Goal: Information Seeking & Learning: Learn about a topic

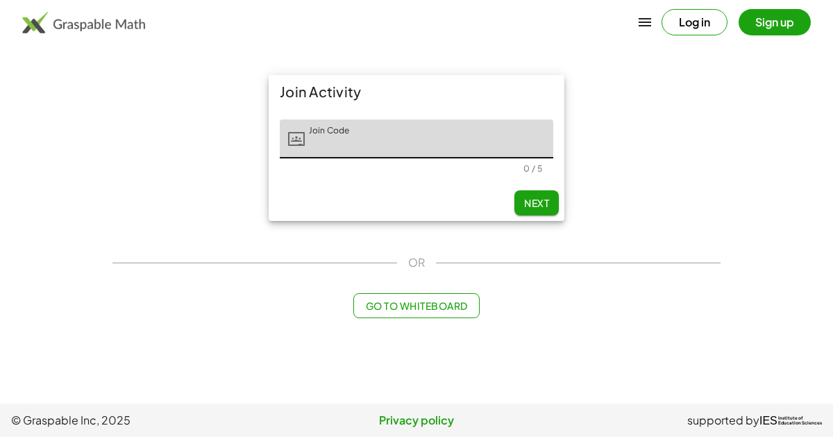
type input "*"
click at [15, 240] on main "Join Activity Join Code Join Code 0 / 5 Next OR Go to Whiteboard" at bounding box center [416, 201] width 833 height 403
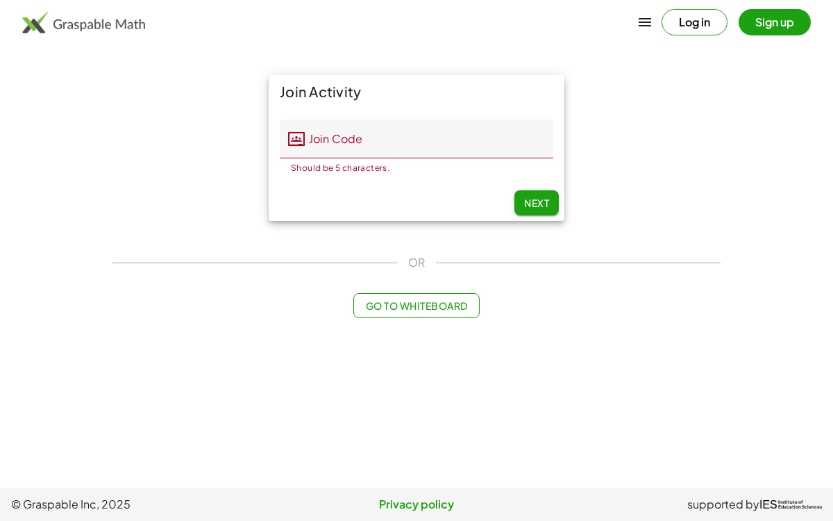
click at [486, 153] on input "Join Code" at bounding box center [429, 138] width 249 height 39
click at [199, 375] on main "Join Activity Join Code Join Code Should be 5 characters. 0 / 5 Next OR Go to W…" at bounding box center [416, 243] width 833 height 487
click at [377, 133] on input "Join Code" at bounding box center [429, 138] width 249 height 39
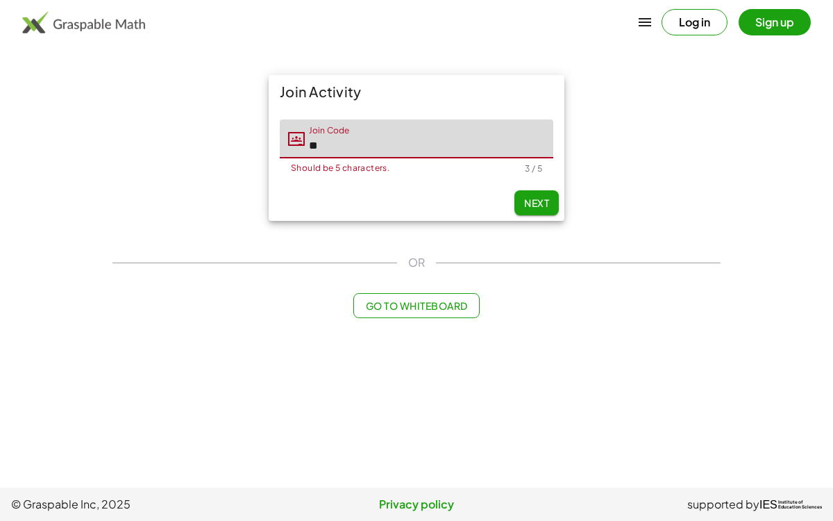
type input "*"
type input "*****"
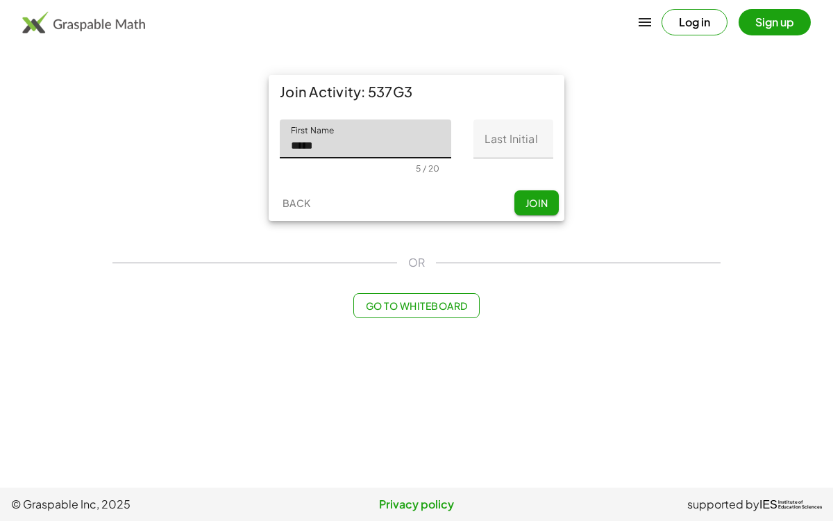
type input "*****"
click at [531, 137] on input "Last Initial" at bounding box center [514, 138] width 80 height 39
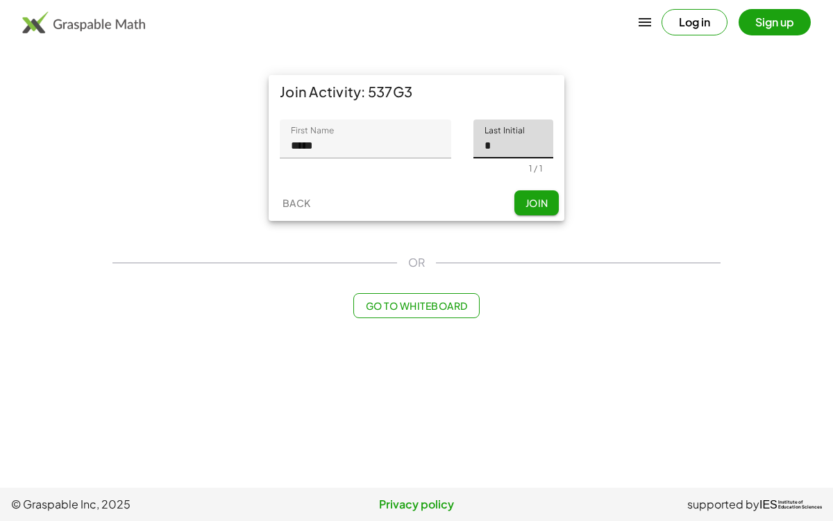
type input "*"
click at [527, 206] on span "Join" at bounding box center [536, 203] width 23 height 12
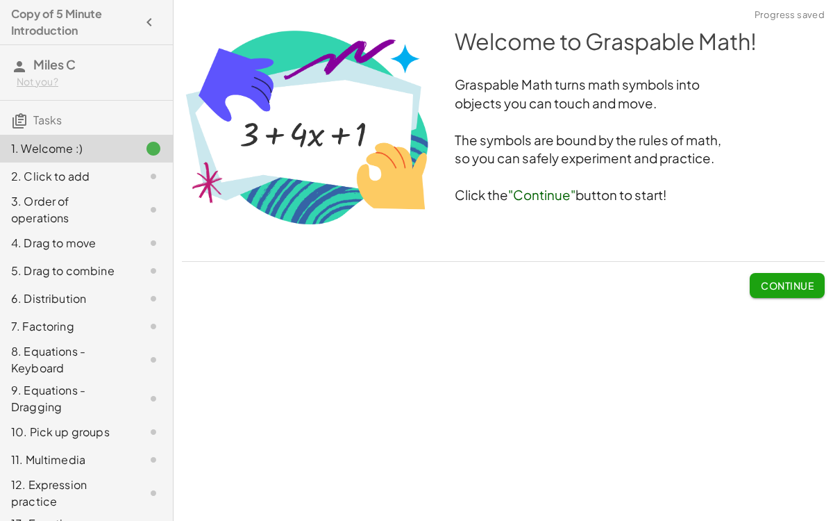
click at [787, 290] on span "Continue" at bounding box center [787, 285] width 53 height 12
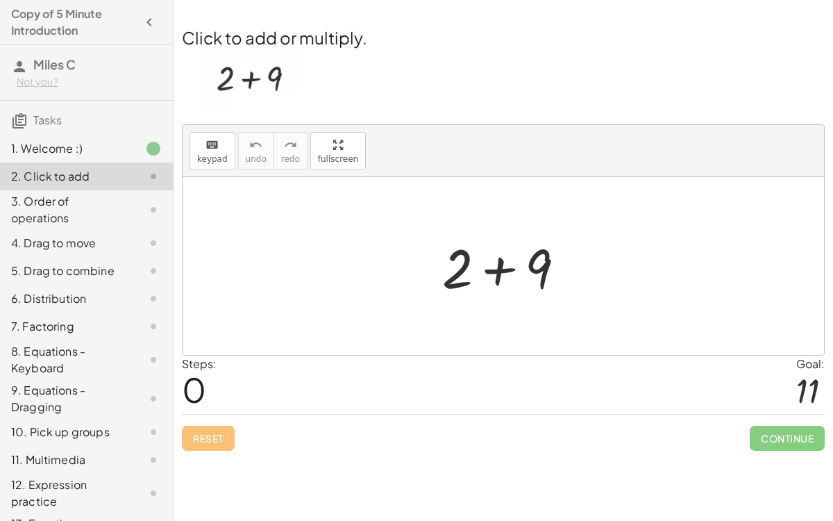
click at [503, 275] on div at bounding box center [509, 267] width 148 height 72
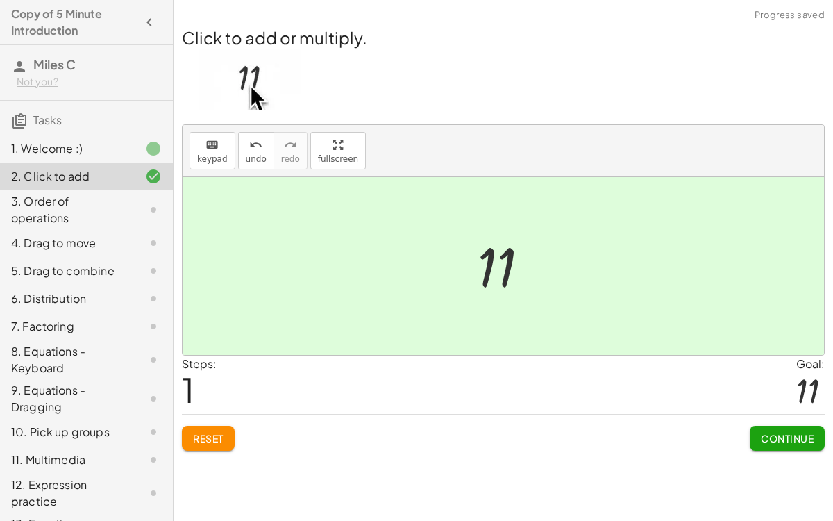
click at [785, 436] on span "Continue" at bounding box center [787, 438] width 53 height 12
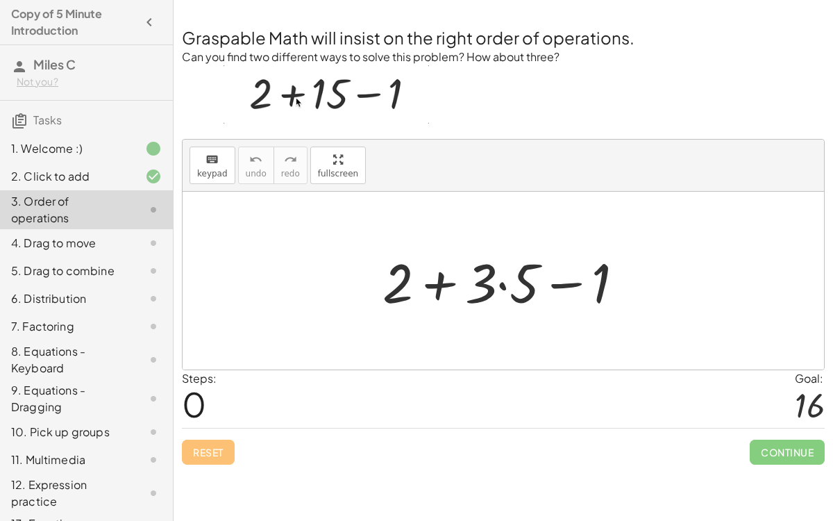
click at [503, 285] on div at bounding box center [509, 281] width 267 height 72
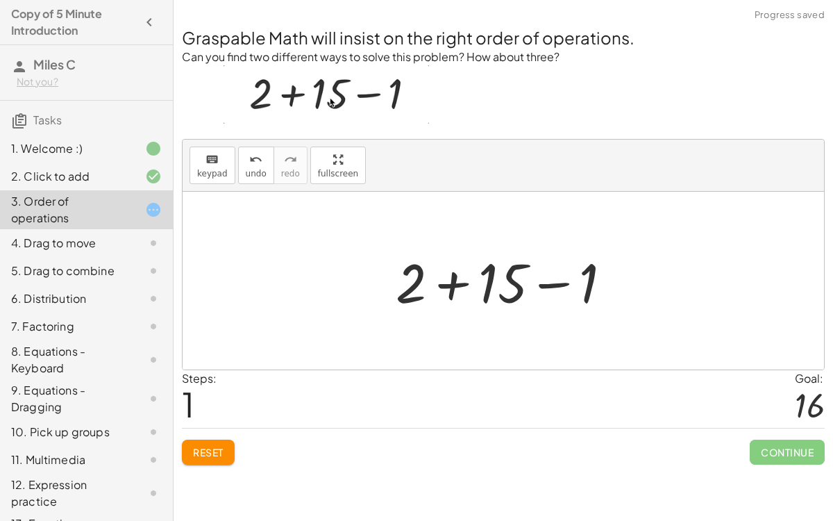
click at [458, 284] on div at bounding box center [509, 281] width 241 height 72
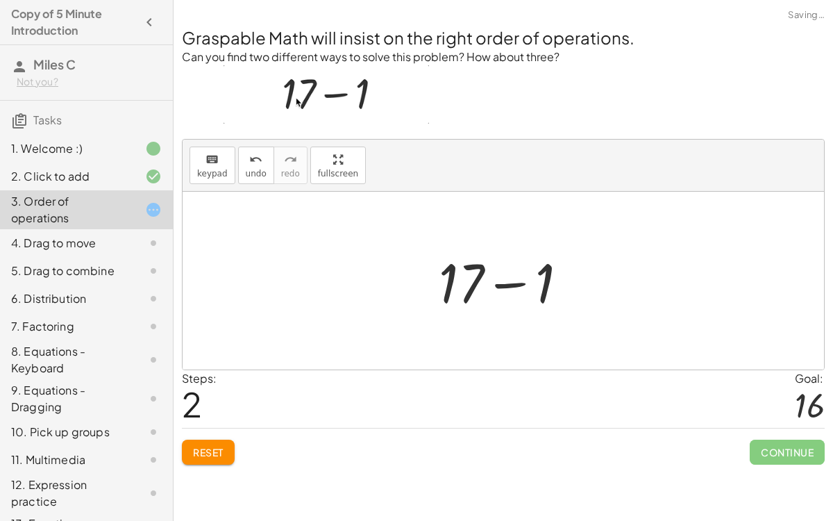
click at [506, 284] on div at bounding box center [509, 281] width 154 height 72
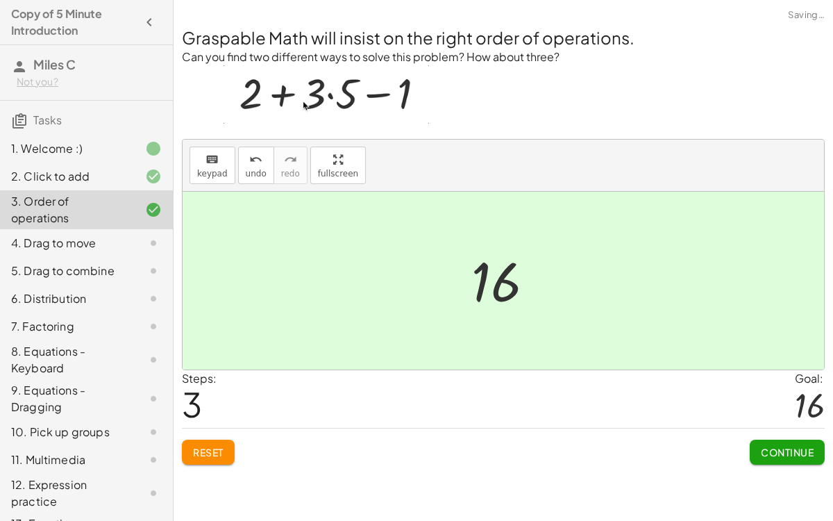
click at [785, 436] on span "Continue" at bounding box center [787, 452] width 53 height 12
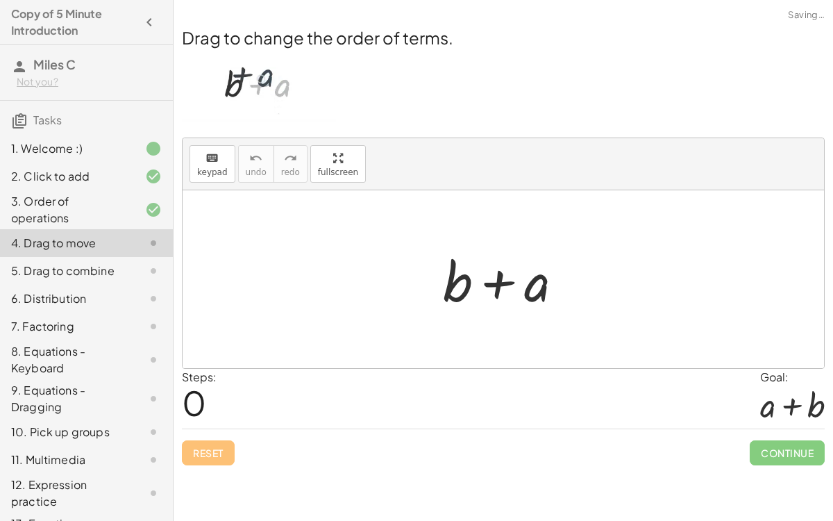
click at [499, 275] on div at bounding box center [508, 280] width 145 height 72
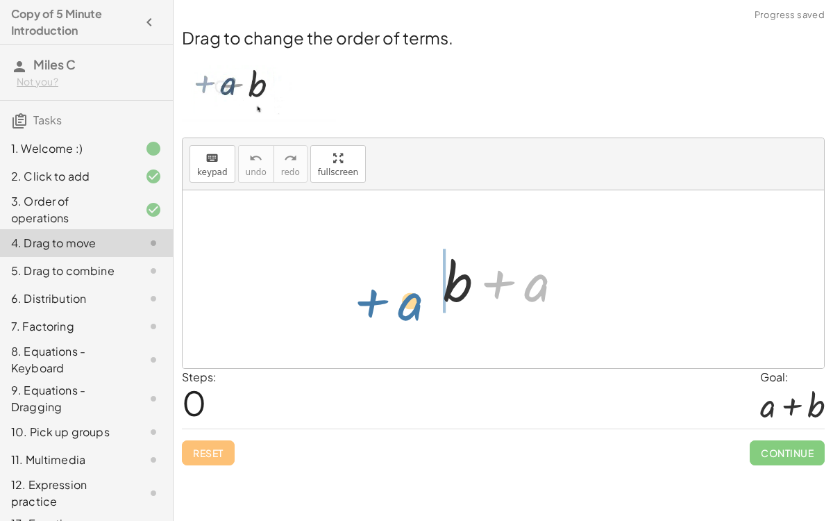
drag, startPoint x: 553, startPoint y: 276, endPoint x: 431, endPoint y: 292, distance: 123.3
click at [431, 292] on div "+ a + b + a" at bounding box center [503, 279] width 162 height 78
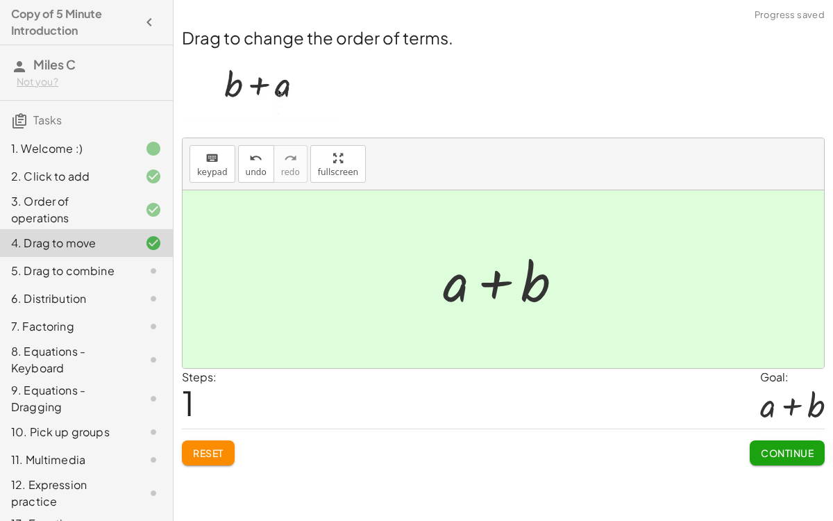
click at [773, 436] on span "Continue" at bounding box center [787, 453] width 53 height 12
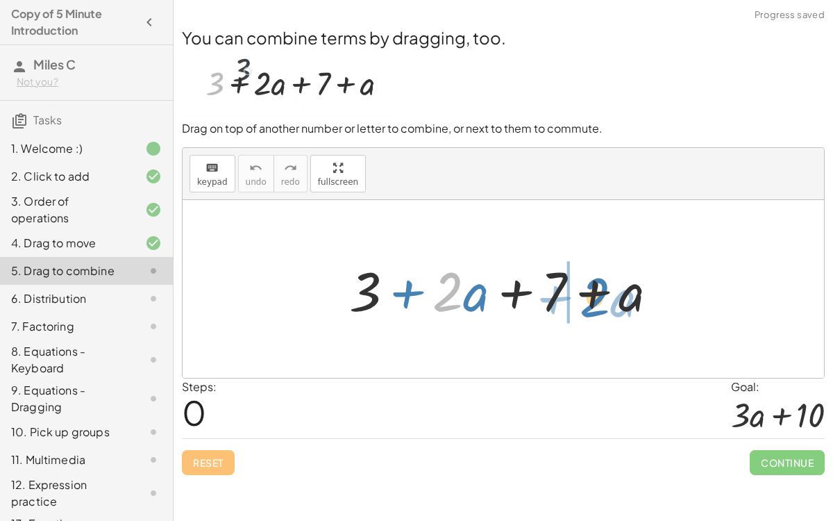
drag, startPoint x: 453, startPoint y: 297, endPoint x: 586, endPoint y: 299, distance: 133.3
click at [586, 299] on div at bounding box center [509, 289] width 334 height 72
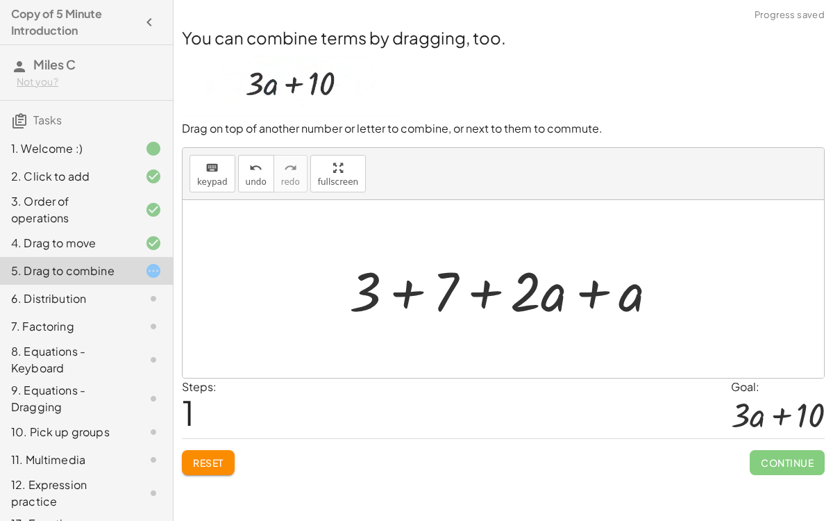
click at [415, 297] on div at bounding box center [509, 289] width 334 height 72
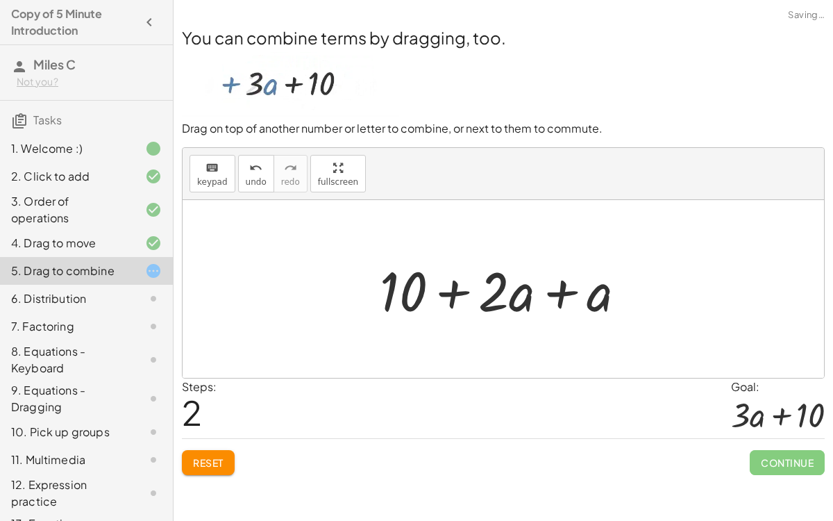
click at [556, 288] on div at bounding box center [509, 289] width 272 height 72
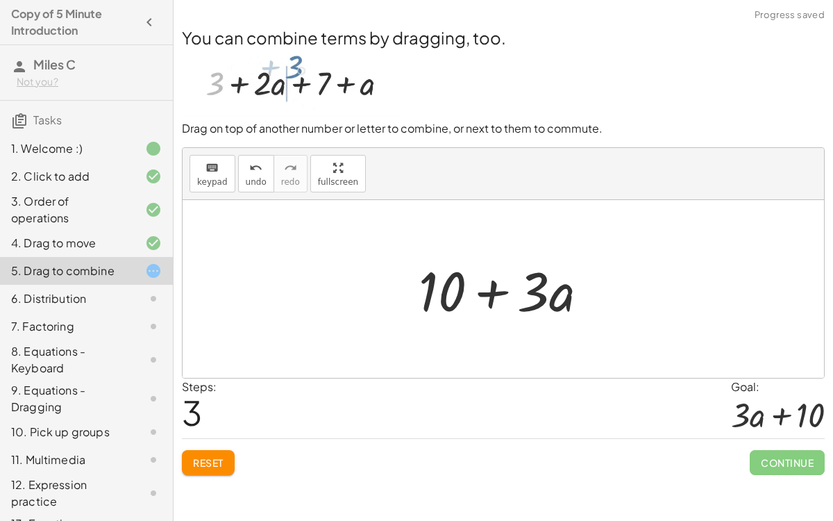
drag, startPoint x: 408, startPoint y: 262, endPoint x: 491, endPoint y: 322, distance: 102.0
click at [491, 322] on div "+ 3 + · 2 · a + 7 + a + 3 + 7 + · 2 · a + a + 10 + · 2 · a + a + + · a 10 · 3" at bounding box center [504, 289] width 212 height 78
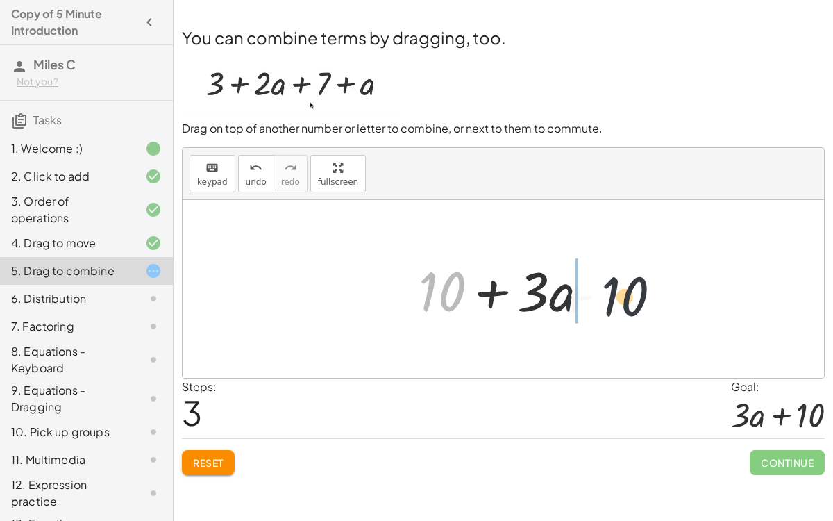
drag, startPoint x: 446, startPoint y: 283, endPoint x: 659, endPoint y: 281, distance: 213.2
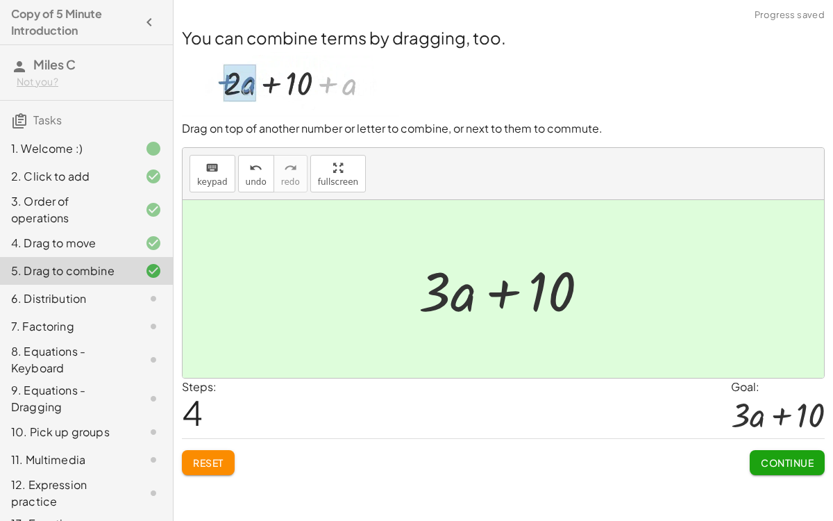
click at [763, 436] on span "Continue" at bounding box center [787, 462] width 53 height 12
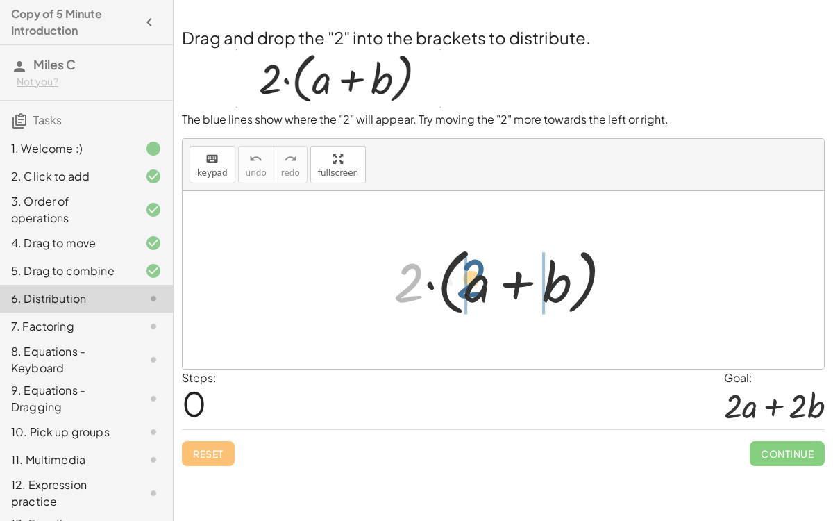
drag, startPoint x: 413, startPoint y: 288, endPoint x: 485, endPoint y: 284, distance: 71.6
click at [485, 284] on div at bounding box center [509, 280] width 244 height 80
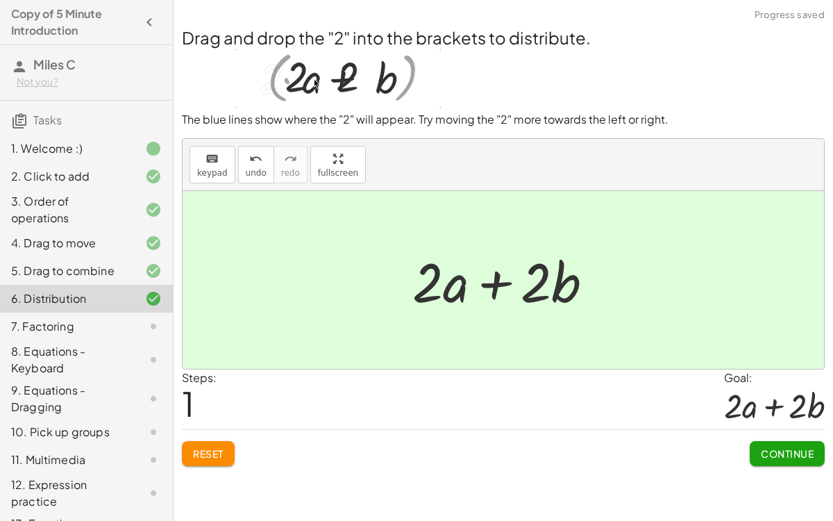
click at [422, 281] on div at bounding box center [509, 280] width 206 height 72
click at [0, 0] on div "Drag and drop the "2" into the brackets to distribute. The blue lines show wher…" at bounding box center [0, 0] width 0 height 0
click at [787, 436] on button "Continue" at bounding box center [787, 453] width 75 height 25
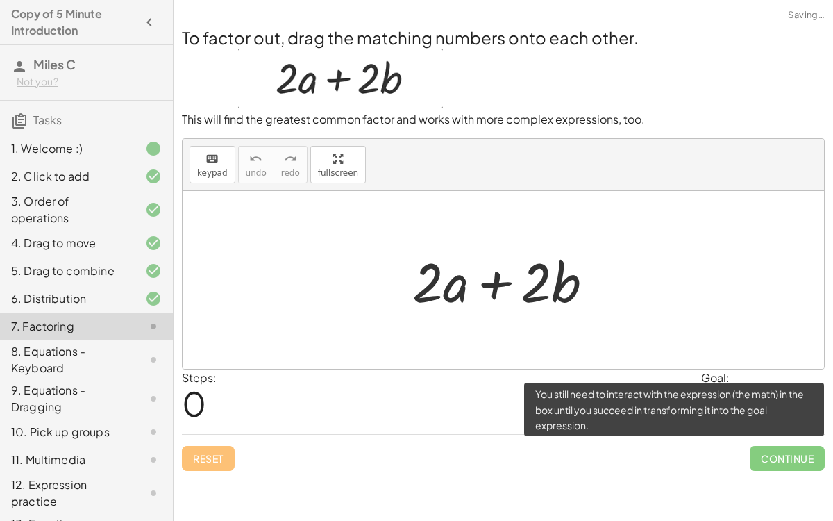
click at [800, 436] on span "Continue" at bounding box center [787, 458] width 75 height 25
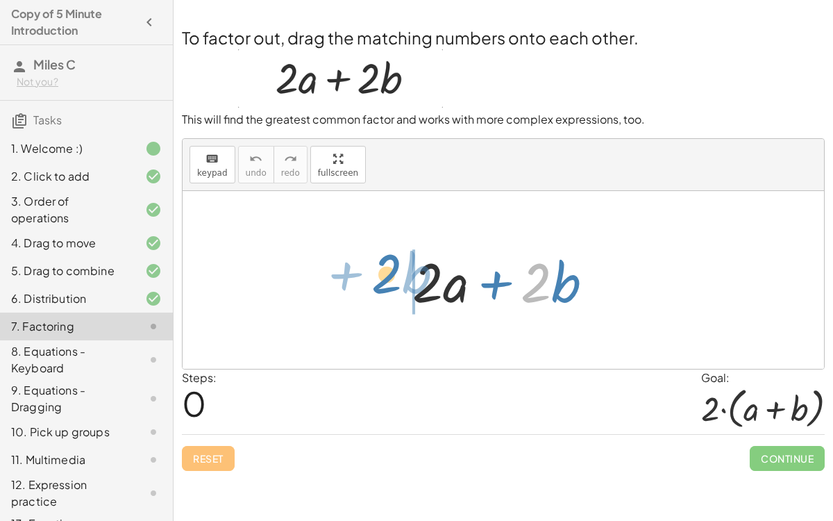
drag, startPoint x: 545, startPoint y: 278, endPoint x: 412, endPoint y: 275, distance: 132.7
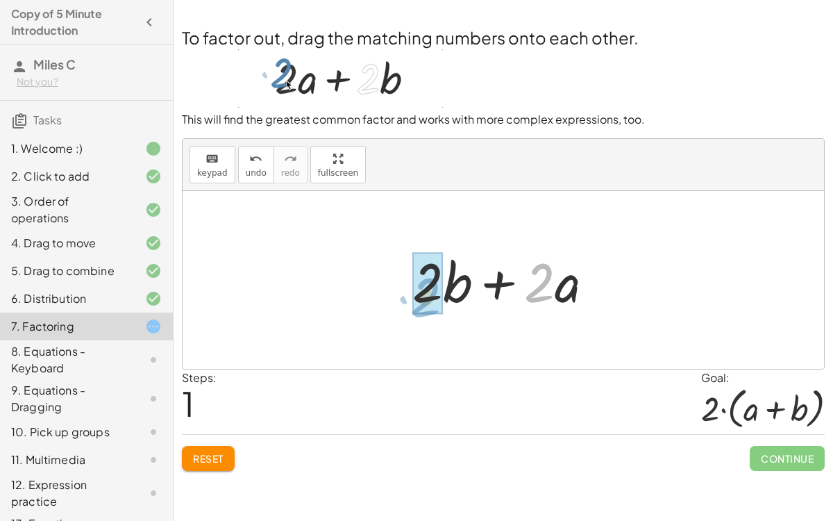
drag, startPoint x: 540, startPoint y: 288, endPoint x: 426, endPoint y: 301, distance: 113.9
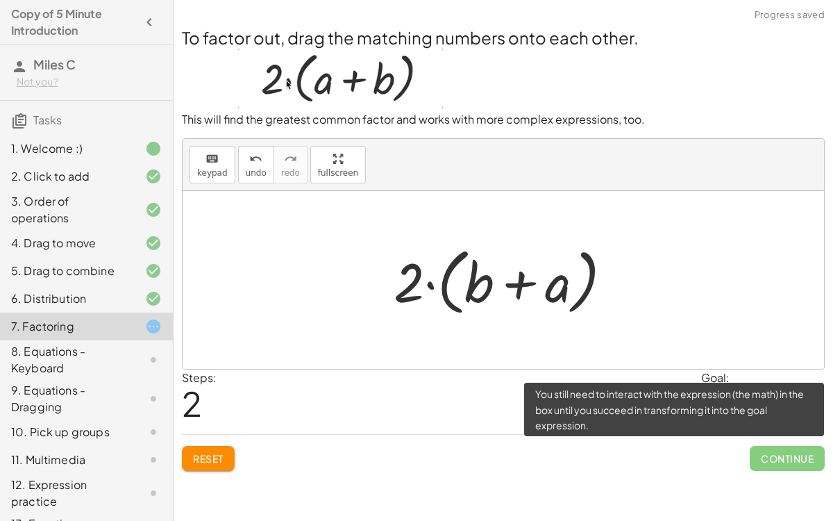
click at [778, 436] on span "Continue" at bounding box center [787, 458] width 75 height 25
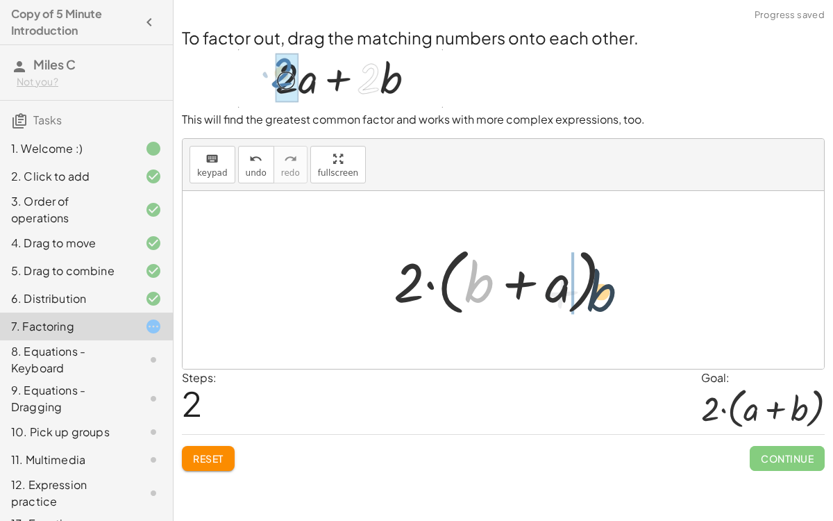
drag, startPoint x: 473, startPoint y: 283, endPoint x: 595, endPoint y: 291, distance: 122.5
click at [595, 291] on div at bounding box center [509, 280] width 244 height 80
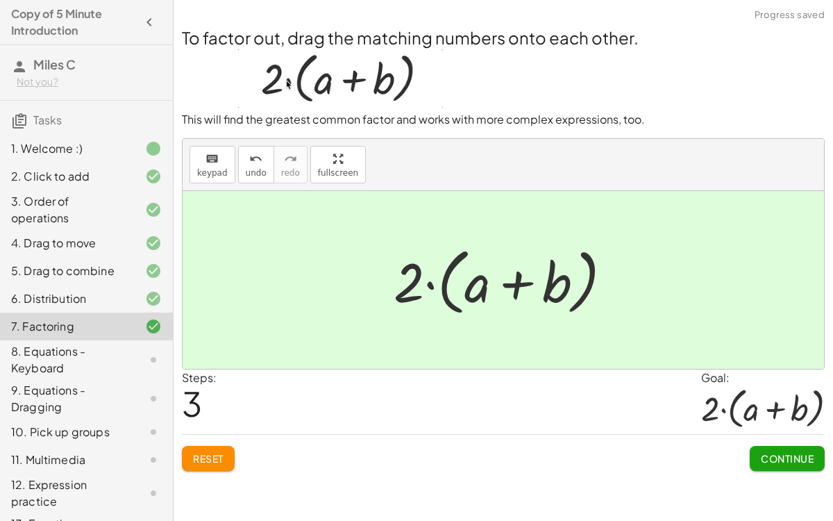
click at [785, 436] on span "Continue" at bounding box center [787, 458] width 53 height 12
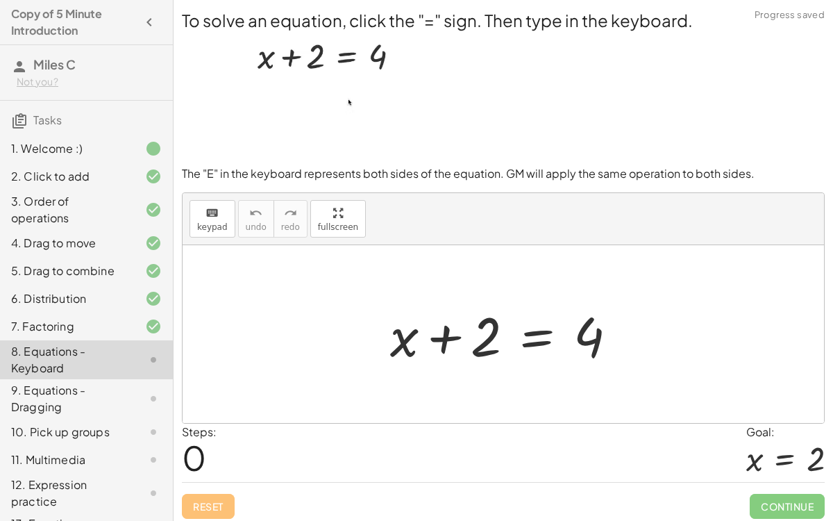
click at [530, 337] on div at bounding box center [509, 335] width 252 height 72
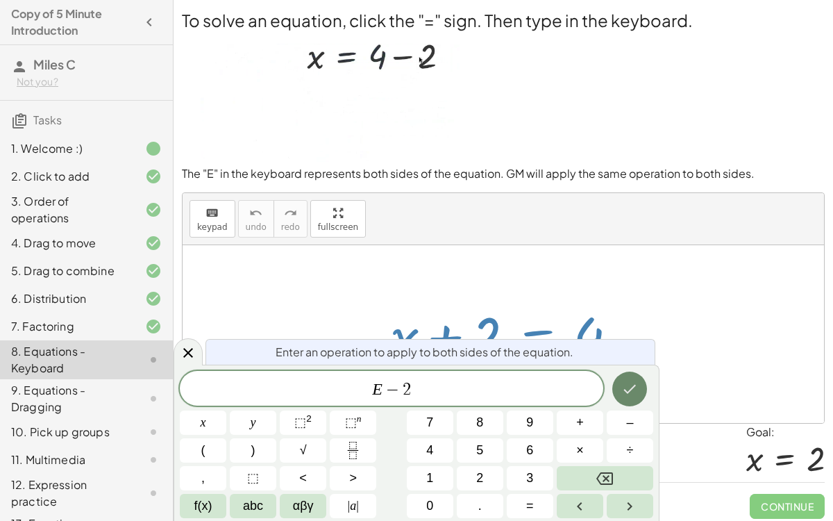
click at [643, 398] on button "Done" at bounding box center [629, 389] width 35 height 35
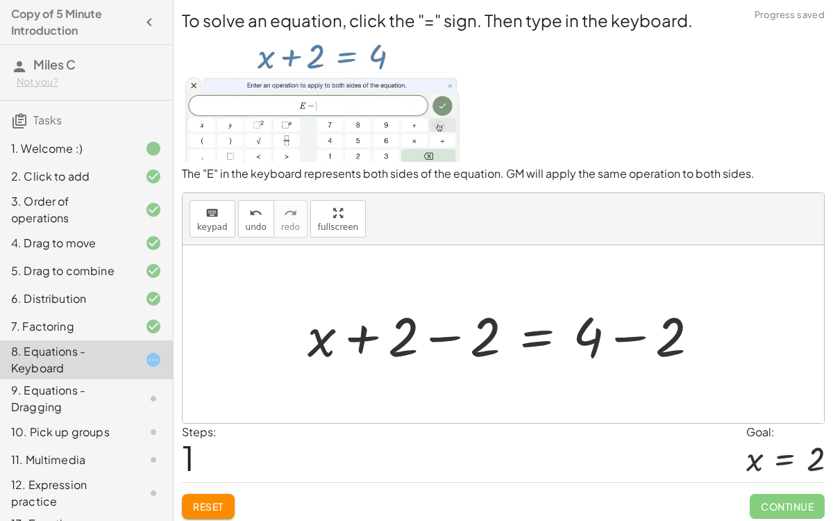
click at [440, 328] on div at bounding box center [509, 335] width 417 height 72
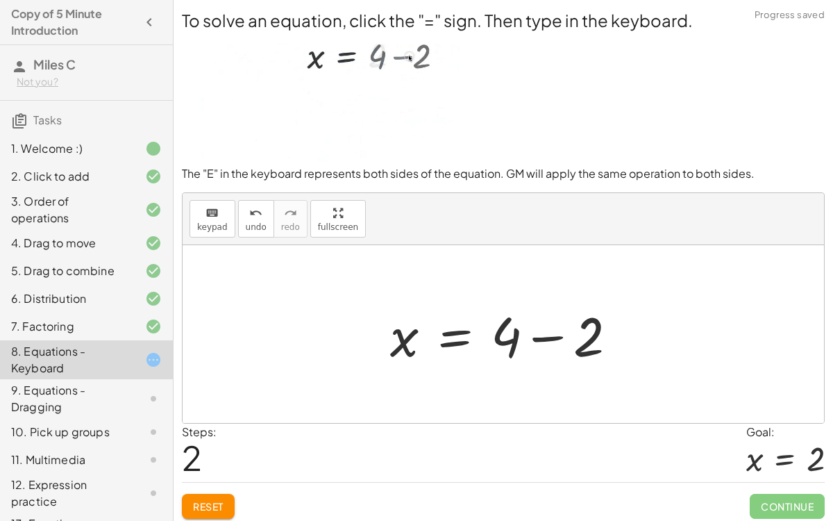
click at [544, 339] on div at bounding box center [509, 335] width 252 height 72
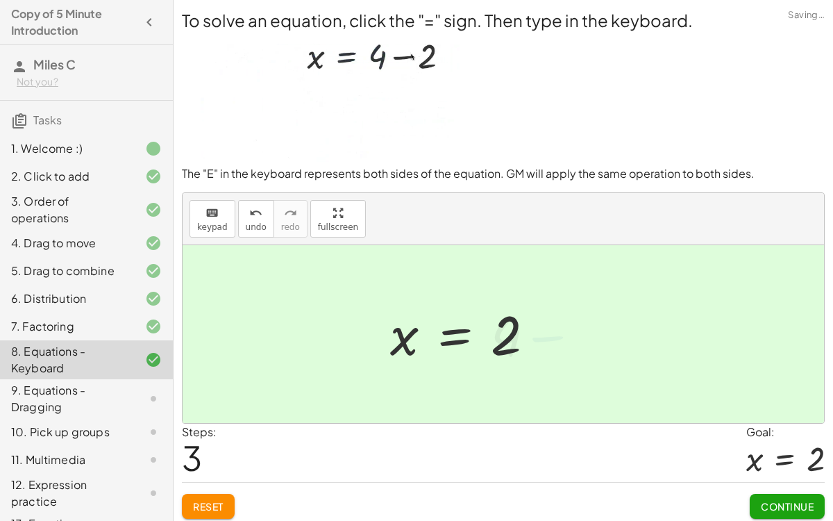
click at [778, 436] on span "Continue" at bounding box center [787, 506] width 53 height 12
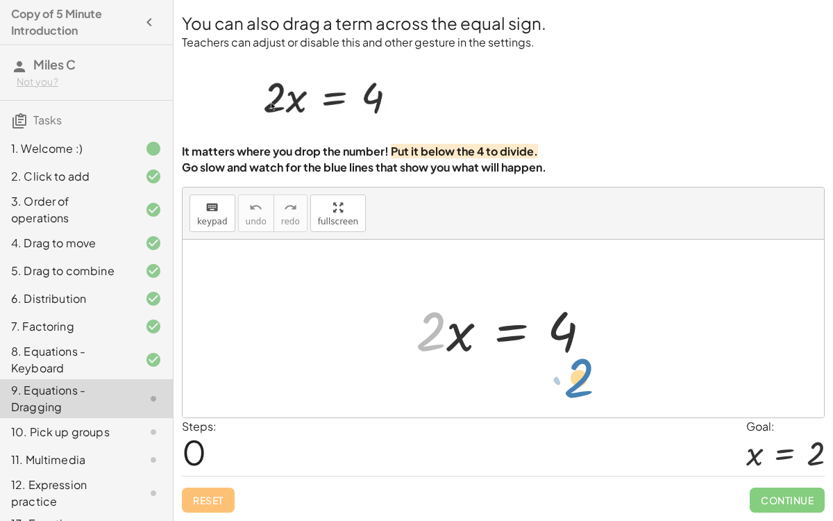
drag, startPoint x: 440, startPoint y: 333, endPoint x: 587, endPoint y: 379, distance: 154.2
click at [587, 379] on div "· 2 · 2 · x = 4" at bounding box center [504, 329] width 642 height 178
drag, startPoint x: 424, startPoint y: 321, endPoint x: 452, endPoint y: 379, distance: 64.9
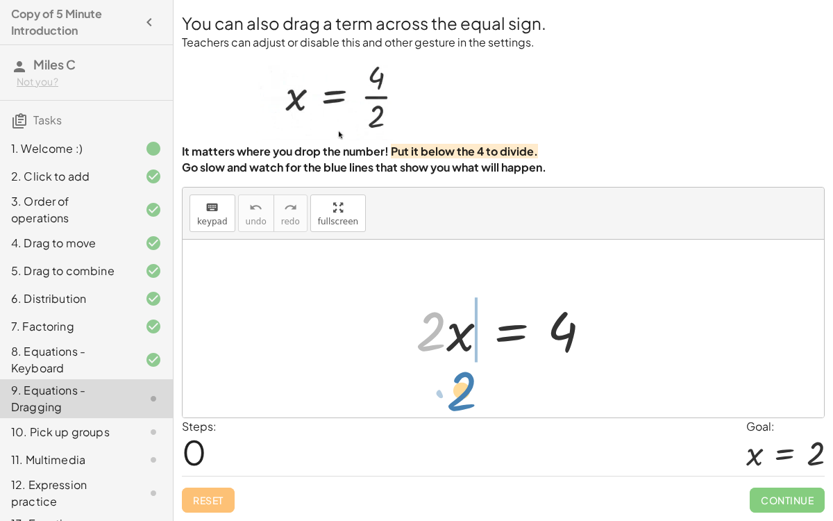
click at [452, 379] on div "· 2 · 2 · x = 4" at bounding box center [504, 329] width 642 height 178
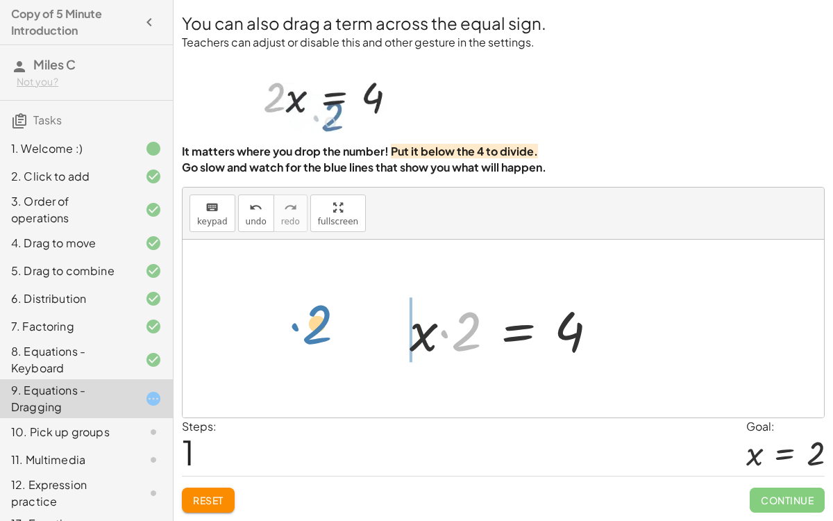
drag, startPoint x: 475, startPoint y: 319, endPoint x: 325, endPoint y: 308, distance: 150.5
click at [325, 308] on div "· 2 · x = 4 · 2 · 2 · x = 4" at bounding box center [504, 329] width 642 height 178
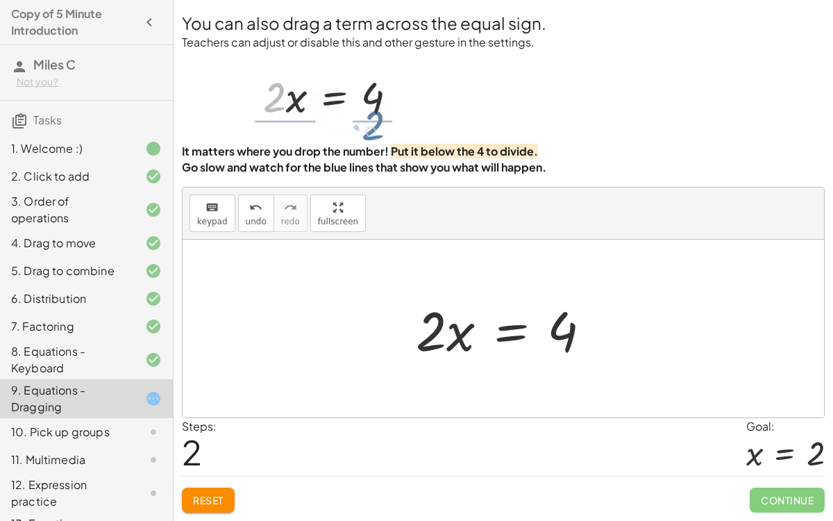
click at [456, 333] on div at bounding box center [509, 329] width 200 height 72
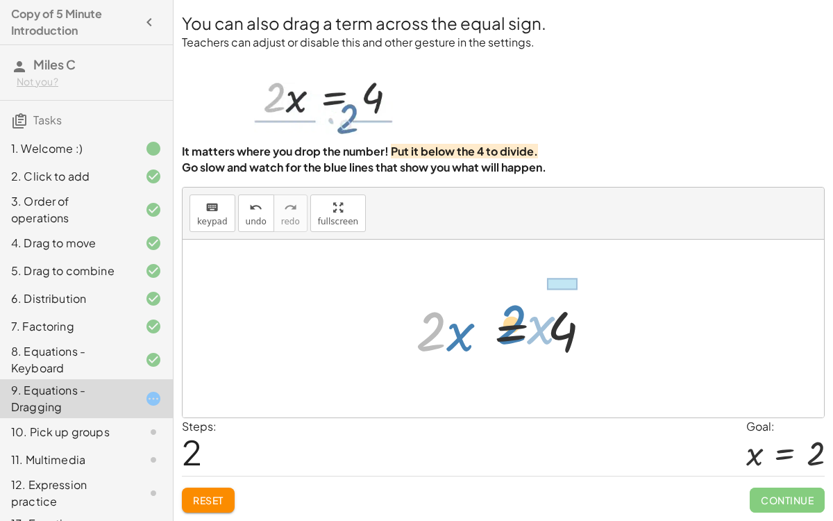
drag, startPoint x: 431, startPoint y: 334, endPoint x: 511, endPoint y: 327, distance: 80.9
click at [511, 327] on div at bounding box center [509, 329] width 200 height 72
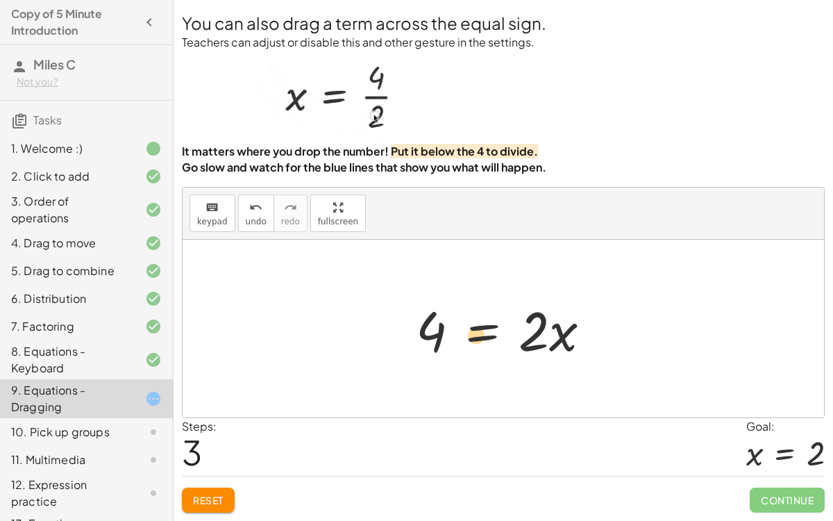
drag, startPoint x: 542, startPoint y: 334, endPoint x: 484, endPoint y: 338, distance: 57.8
click at [484, 338] on div at bounding box center [509, 329] width 200 height 72
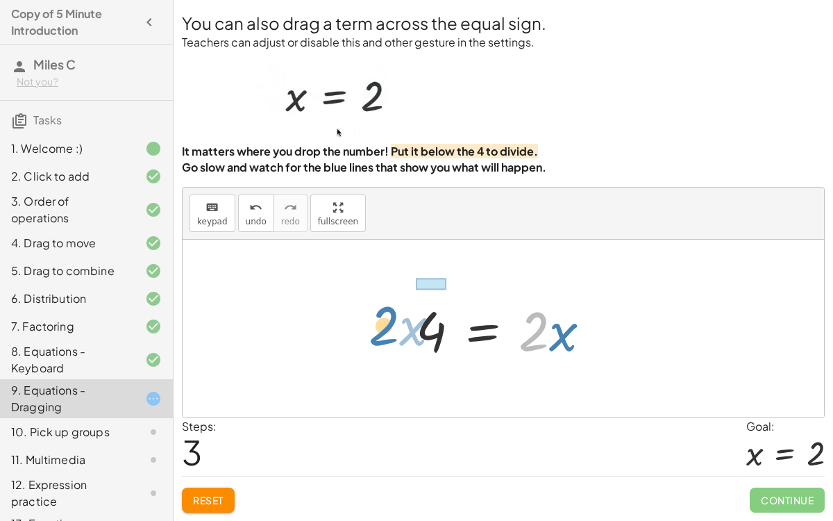
drag, startPoint x: 539, startPoint y: 344, endPoint x: 349, endPoint y: 338, distance: 190.3
click at [349, 338] on div "· 2 · x = 4 · x · 2 = 4 · 2 · x = 4 · 2 · x · 2 · x = 4" at bounding box center [504, 329] width 642 height 178
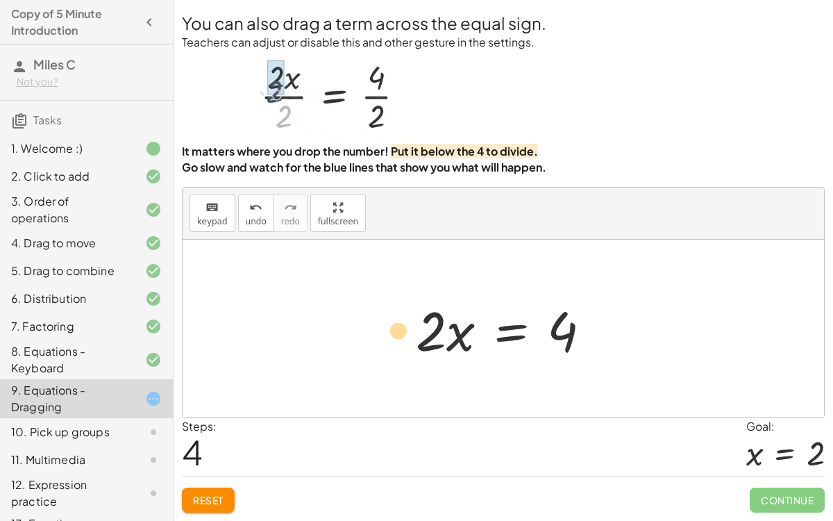
drag, startPoint x: 424, startPoint y: 345, endPoint x: 392, endPoint y: 344, distance: 32.0
click at [392, 344] on div "· 2 · x = 4 · x · 2 = 4 · 2 · x = 4 4 = · 2 · x · 2 · 2 · x = 4" at bounding box center [504, 329] width 642 height 178
click at [497, 335] on div at bounding box center [509, 329] width 200 height 72
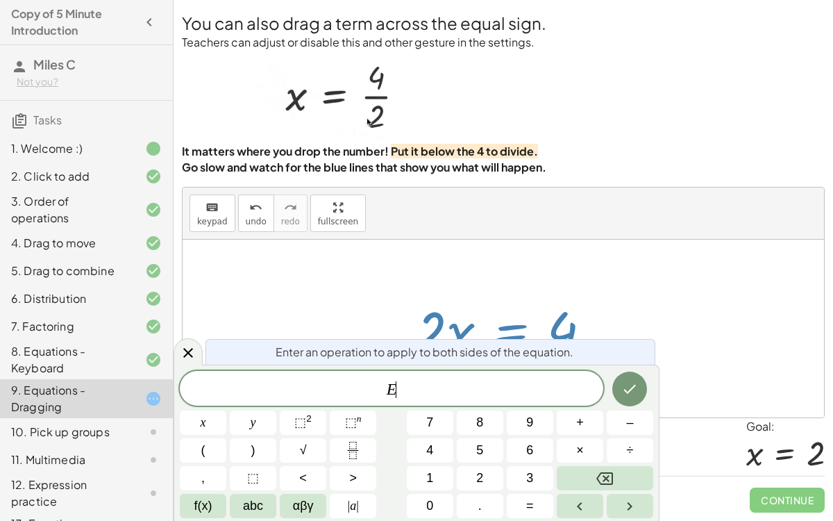
click at [497, 335] on div at bounding box center [509, 329] width 200 height 72
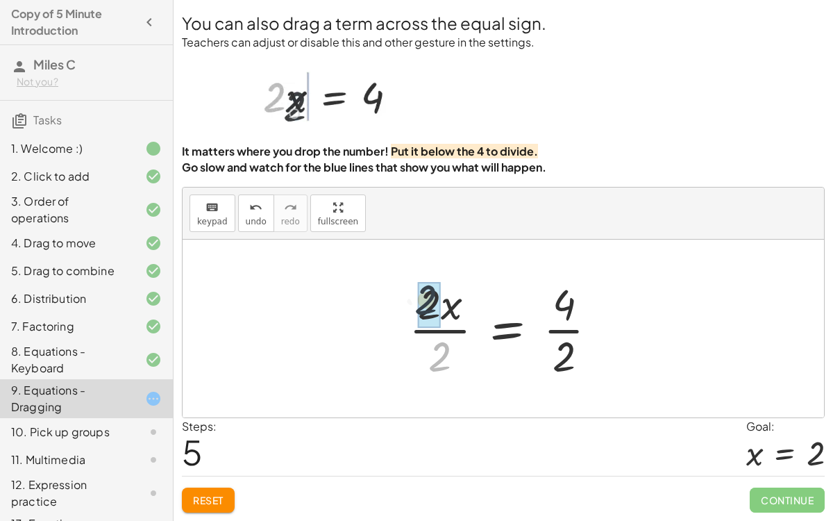
drag, startPoint x: 440, startPoint y: 349, endPoint x: 423, endPoint y: 285, distance: 66.2
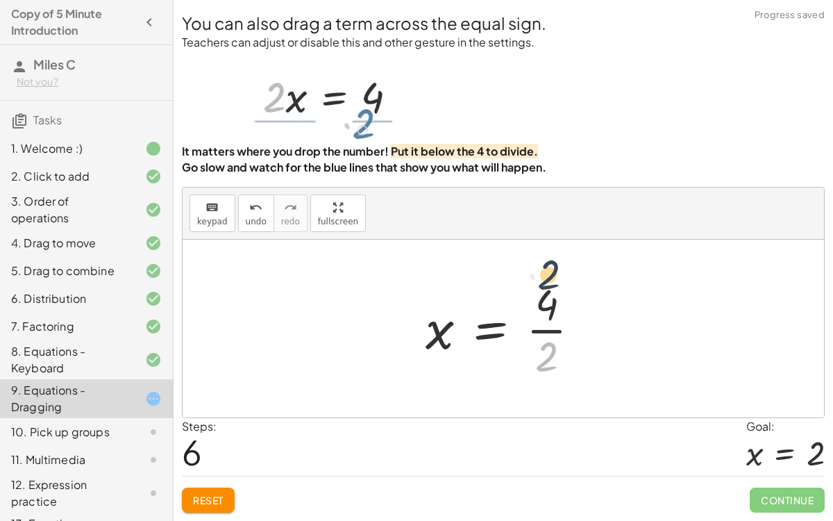
drag, startPoint x: 560, startPoint y: 353, endPoint x: 562, endPoint y: 269, distance: 83.3
click at [562, 269] on div "· 2 · x = 4 · x · 2 = 4 · 2 · x = 4 4 = · 2 · x · 2 · x = 4 · 2 · x · 2 = · 4 ·…" at bounding box center [504, 329] width 642 height 178
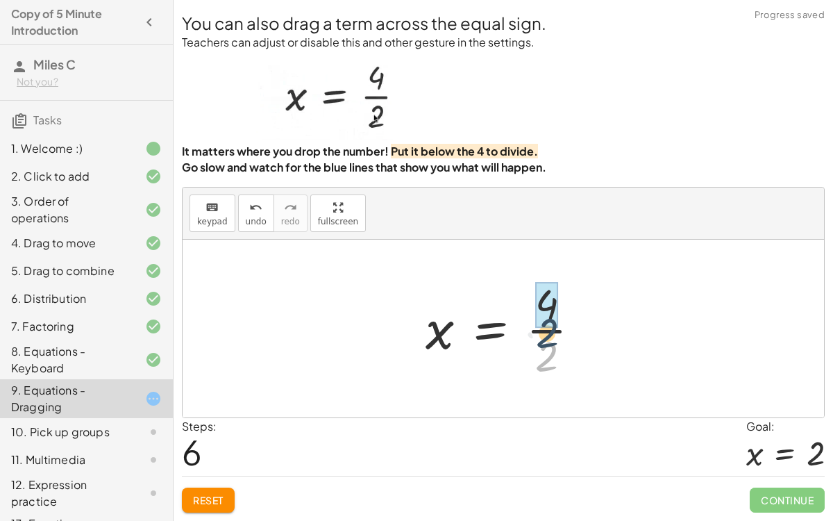
drag, startPoint x: 549, startPoint y: 360, endPoint x: 545, endPoint y: 328, distance: 32.1
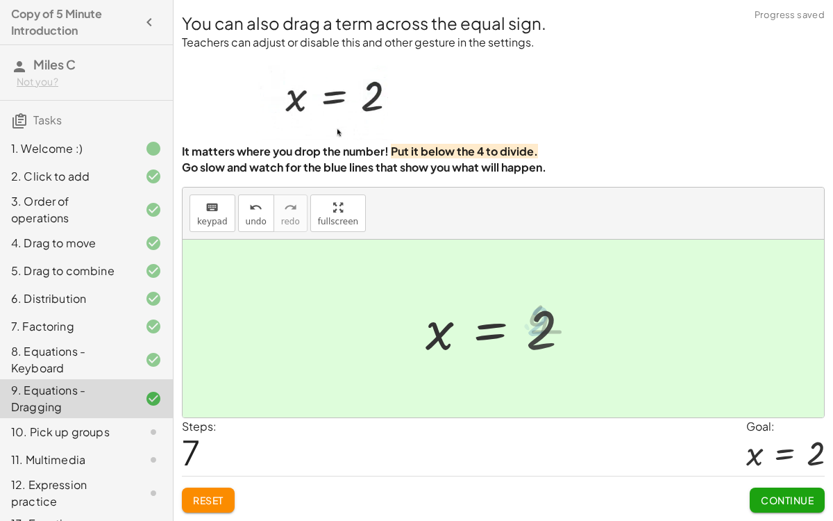
click at [790, 436] on span "Continue" at bounding box center [787, 500] width 53 height 12
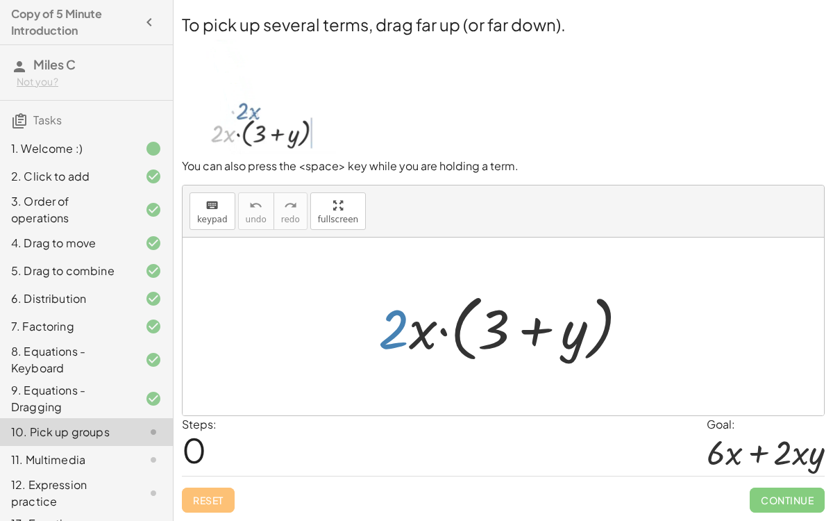
click at [390, 328] on div at bounding box center [509, 327] width 275 height 80
drag, startPoint x: 423, startPoint y: 340, endPoint x: 433, endPoint y: 349, distance: 14.2
click at [433, 349] on div at bounding box center [509, 327] width 275 height 80
drag, startPoint x: 419, startPoint y: 332, endPoint x: 428, endPoint y: 351, distance: 21.1
click at [428, 351] on div at bounding box center [509, 327] width 275 height 80
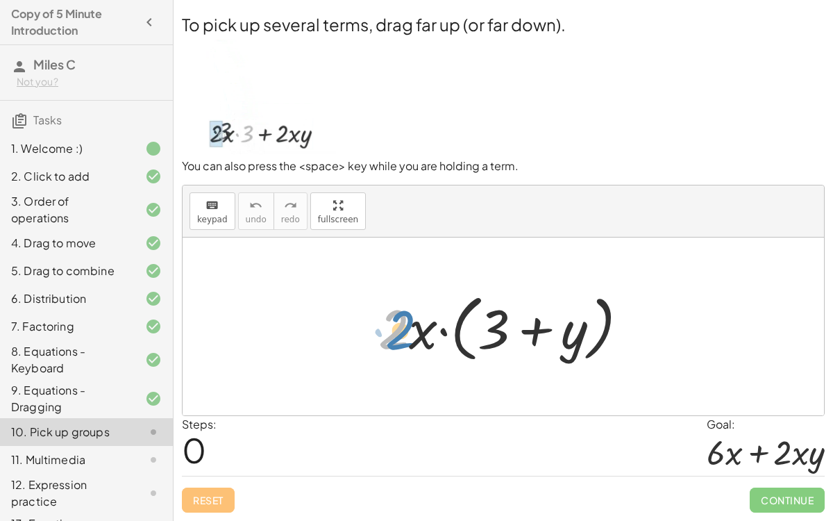
drag, startPoint x: 401, startPoint y: 320, endPoint x: 408, endPoint y: 321, distance: 7.0
click at [408, 321] on div at bounding box center [509, 327] width 275 height 80
click at [412, 320] on div at bounding box center [509, 327] width 275 height 80
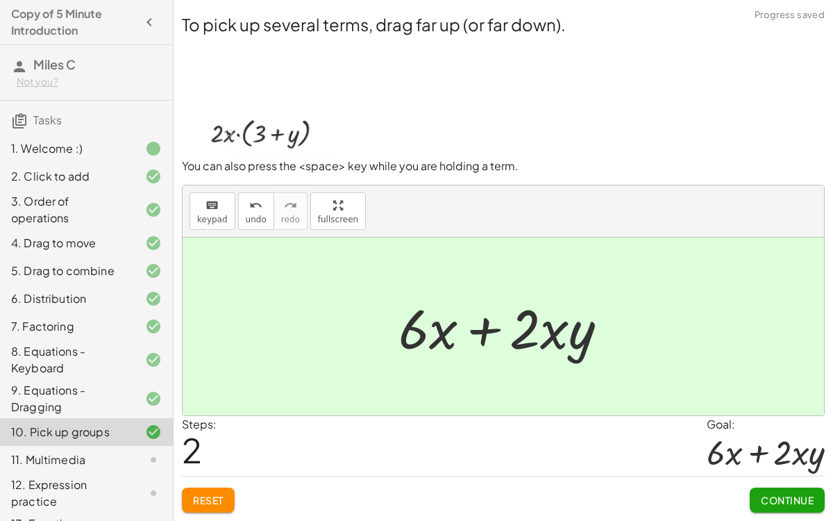
click at [788, 436] on button "Continue" at bounding box center [787, 499] width 75 height 25
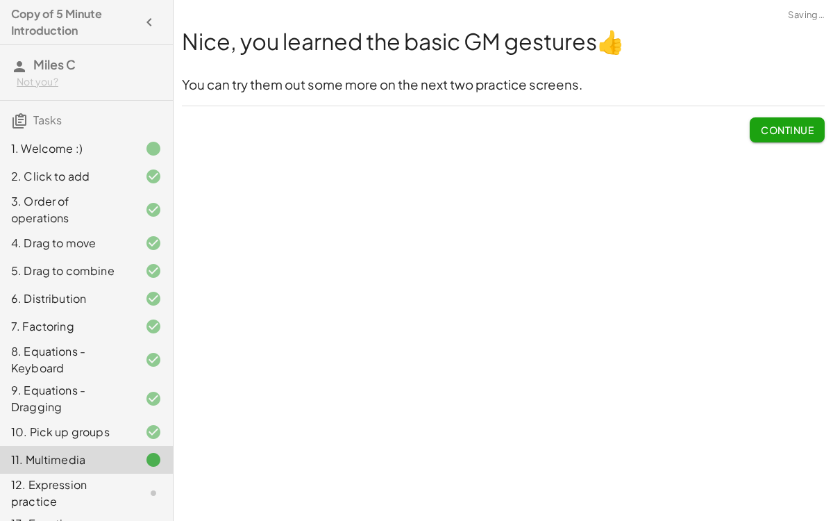
click at [786, 436] on div "Welcome to Graspable Math! Graspable Math turns math symbols into objects you c…" at bounding box center [504, 260] width 660 height 521
click at [794, 139] on button "Continue" at bounding box center [787, 129] width 75 height 25
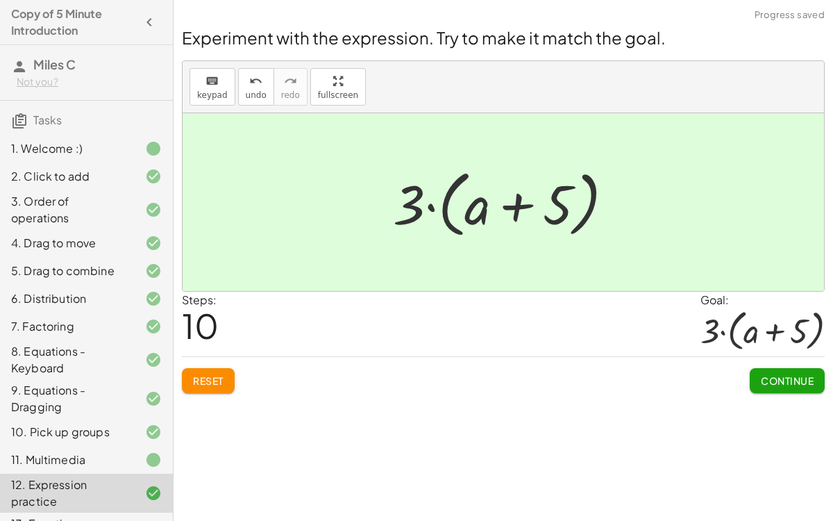
click at [784, 381] on span "Continue" at bounding box center [787, 380] width 53 height 12
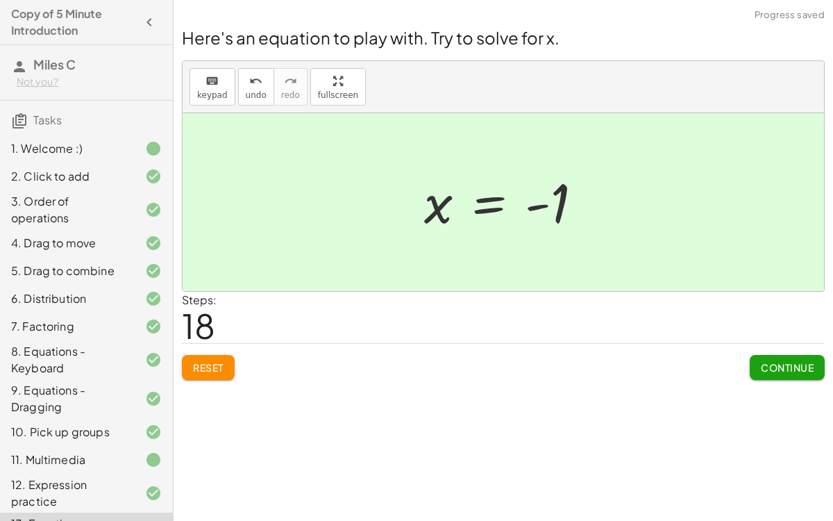
click at [802, 361] on span "Continue" at bounding box center [787, 367] width 53 height 12
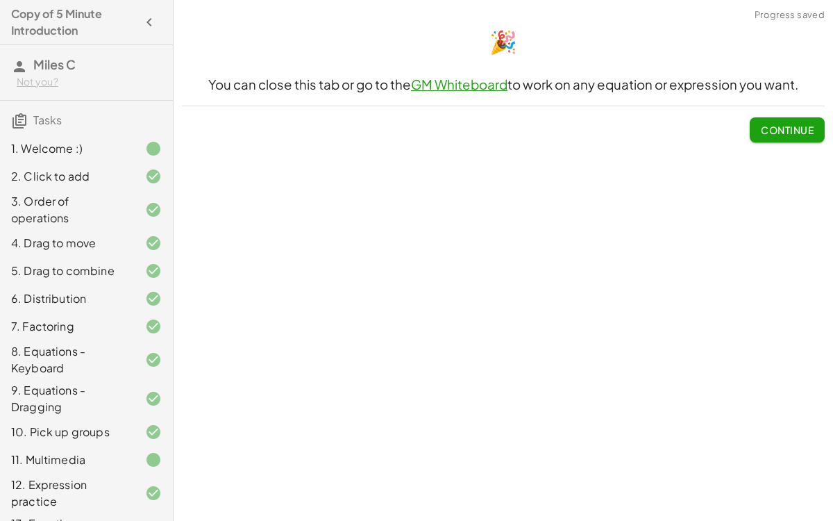
click at [800, 98] on div "🎉 You can close this tab or go to the GM Whiteboard to work on any equation or …" at bounding box center [504, 83] width 660 height 133
click at [799, 124] on span "Continue" at bounding box center [787, 130] width 53 height 12
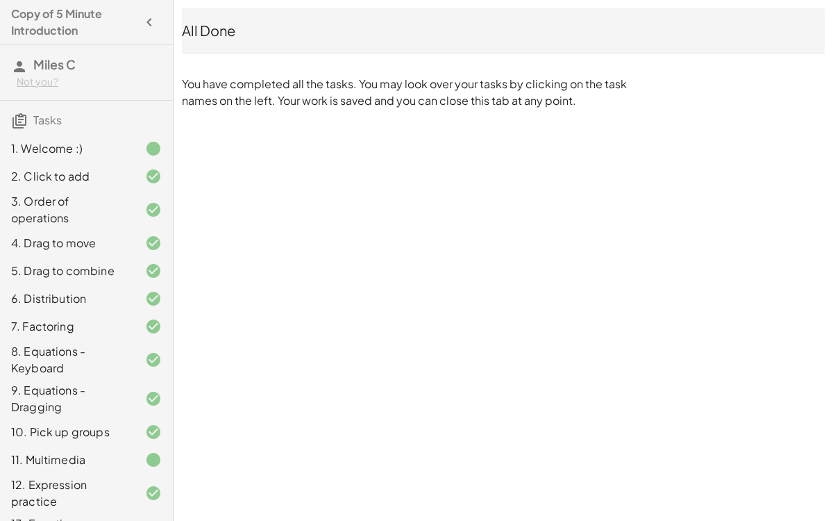
click at [153, 22] on icon "button" at bounding box center [149, 22] width 17 height 17
